Goal: Transaction & Acquisition: Subscribe to service/newsletter

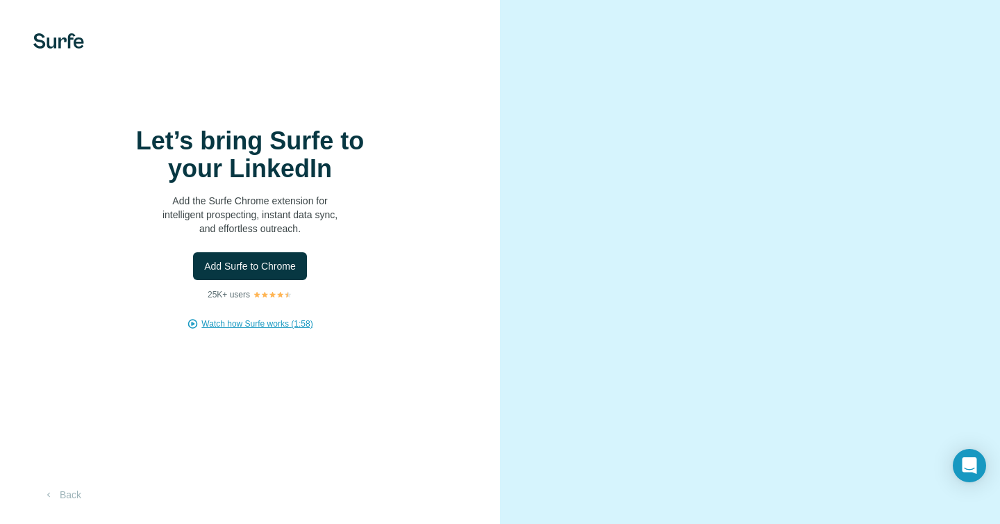
click at [253, 330] on span "Watch how Surfe works (1:58)" at bounding box center [256, 324] width 111 height 13
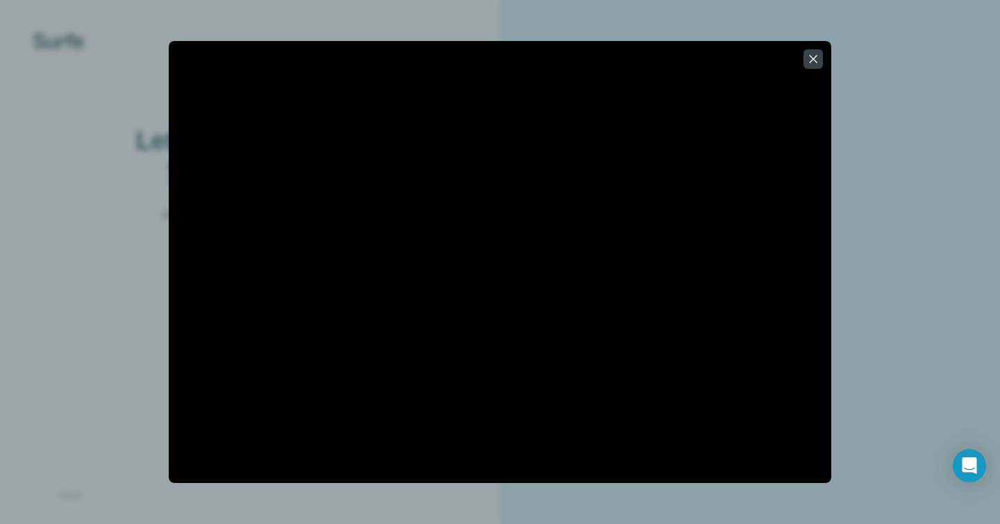
click at [9, 180] on div at bounding box center [500, 262] width 1000 height 524
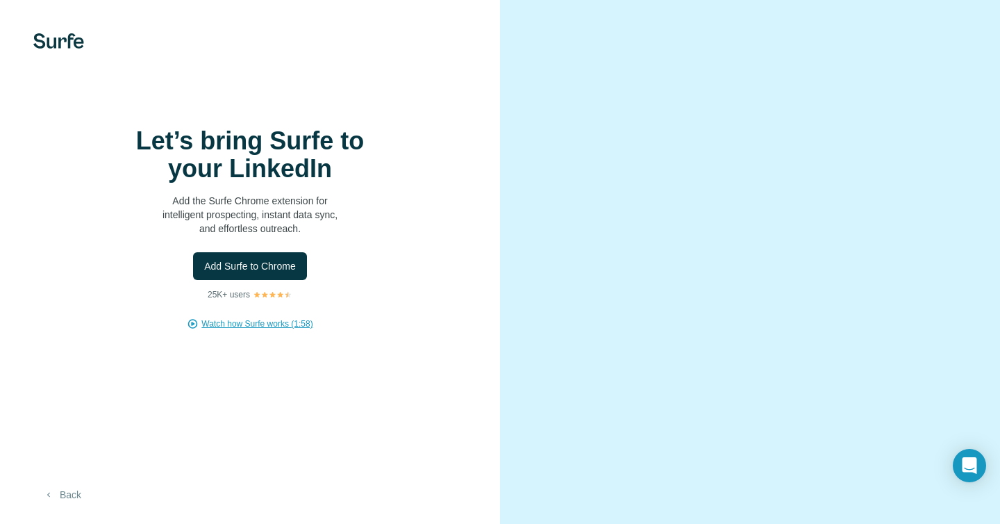
click at [68, 507] on button "Back" at bounding box center [62, 494] width 58 height 25
click at [63, 39] on img at bounding box center [58, 40] width 51 height 15
click at [62, 502] on button "Back" at bounding box center [62, 494] width 58 height 25
